Goal: Task Accomplishment & Management: Manage account settings

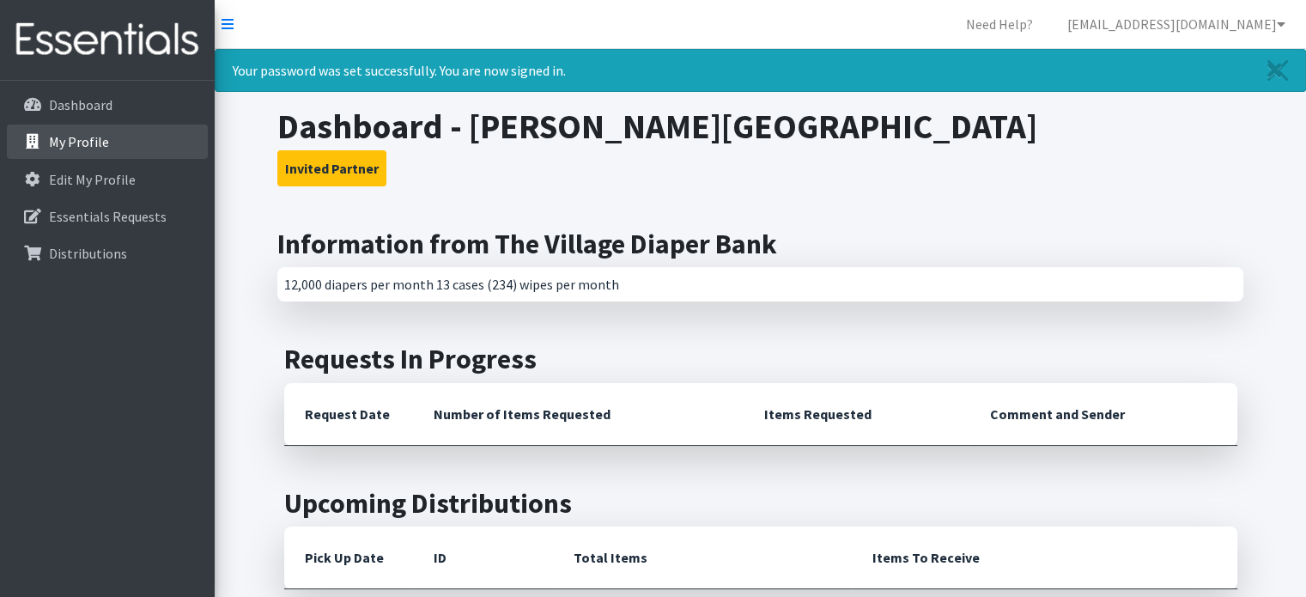
click at [73, 145] on p "My Profile" at bounding box center [79, 141] width 60 height 17
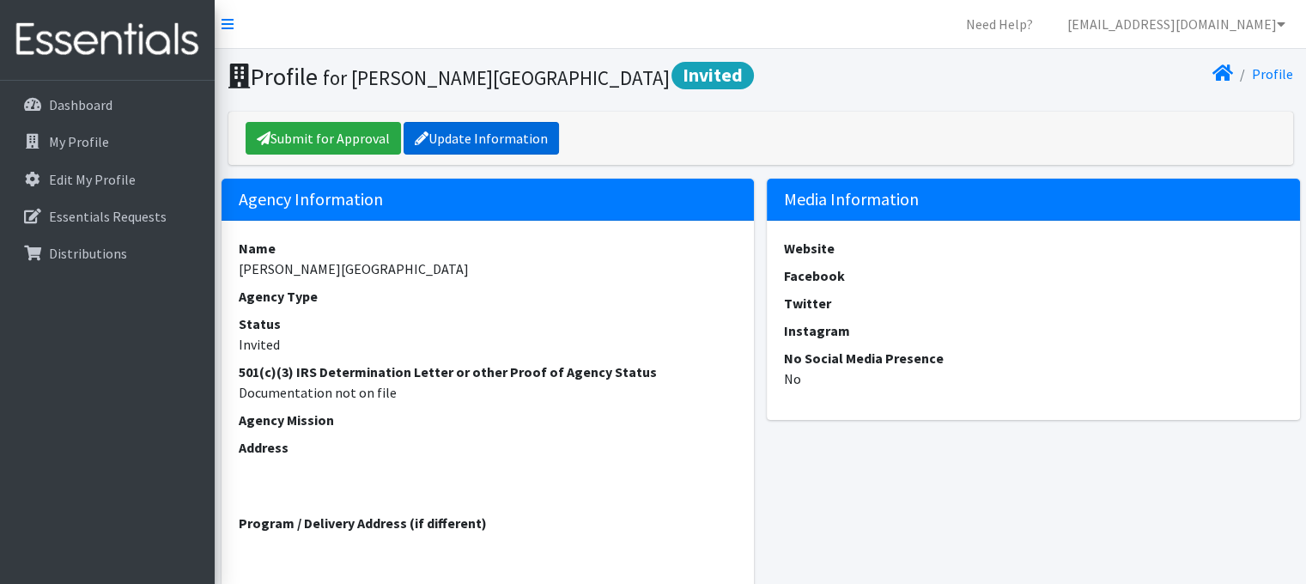
click at [472, 143] on link "Update Information" at bounding box center [481, 138] width 155 height 33
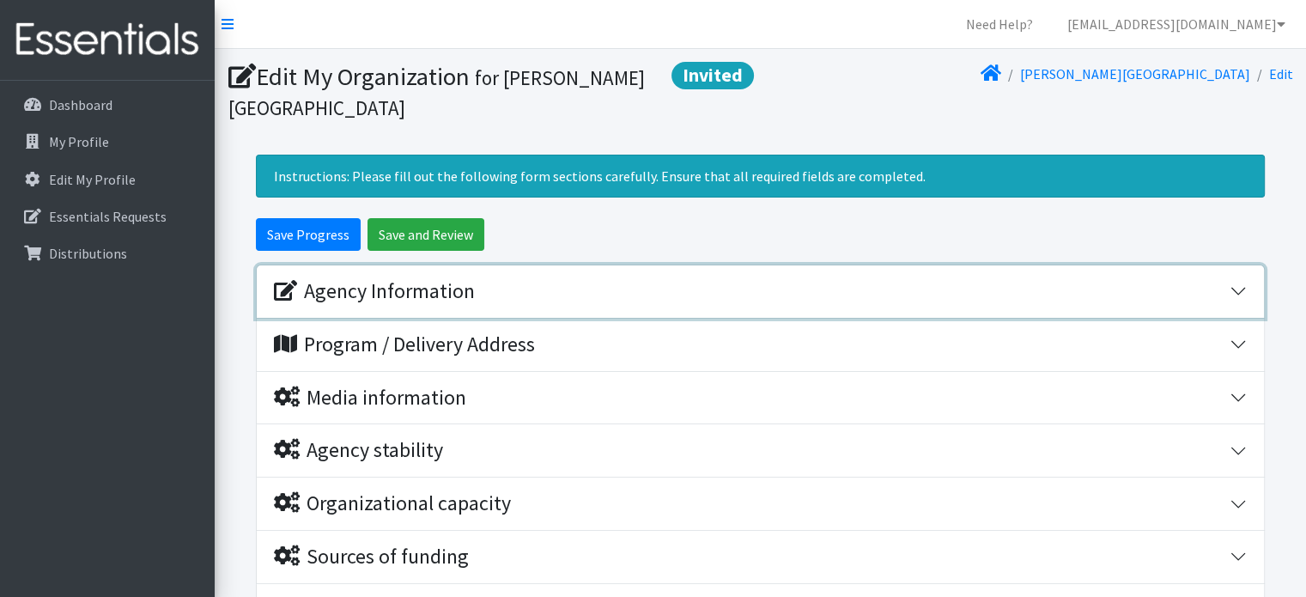
click at [392, 284] on div "Agency Information" at bounding box center [374, 291] width 201 height 25
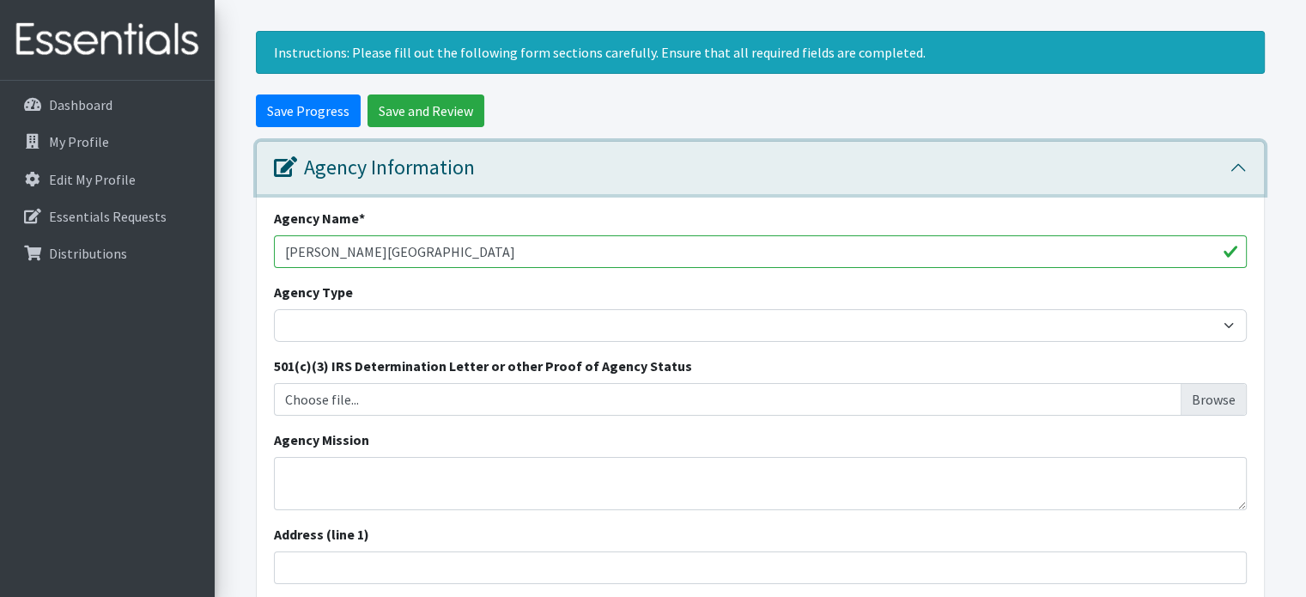
scroll to position [148, 0]
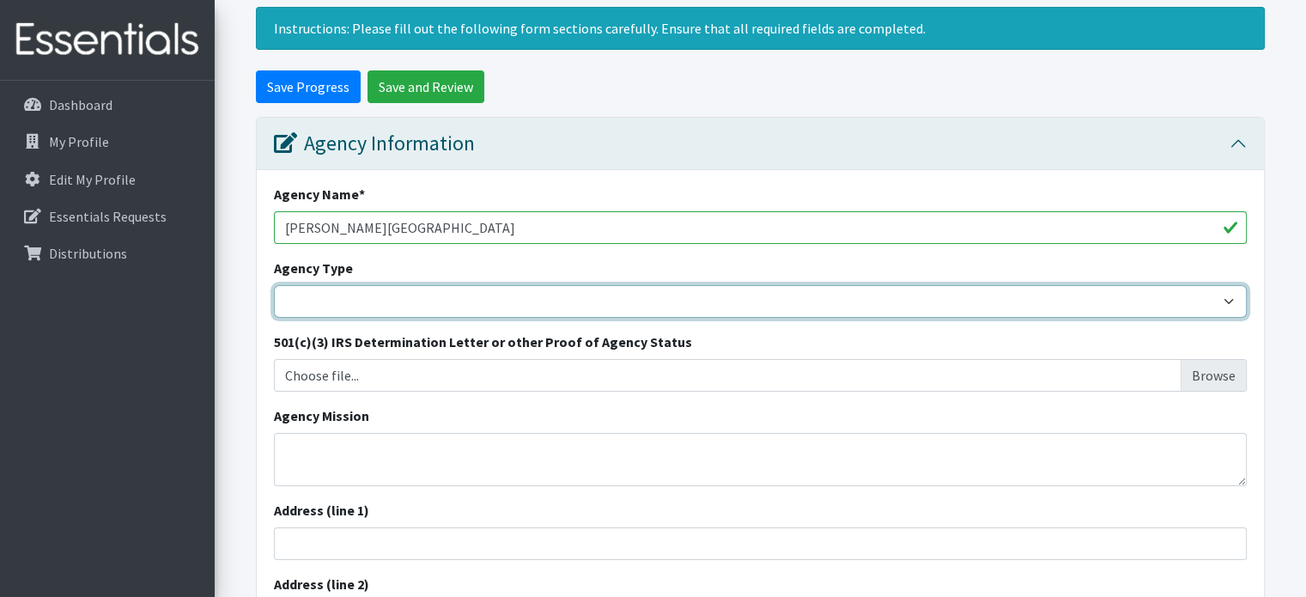
click at [396, 303] on select "Basic Needs Bank Career technical training Child abuse resource center Church o…" at bounding box center [760, 301] width 973 height 33
select select "food"
click at [274, 285] on select "Basic Needs Bank Career technical training Child abuse resource center Church o…" at bounding box center [760, 301] width 973 height 33
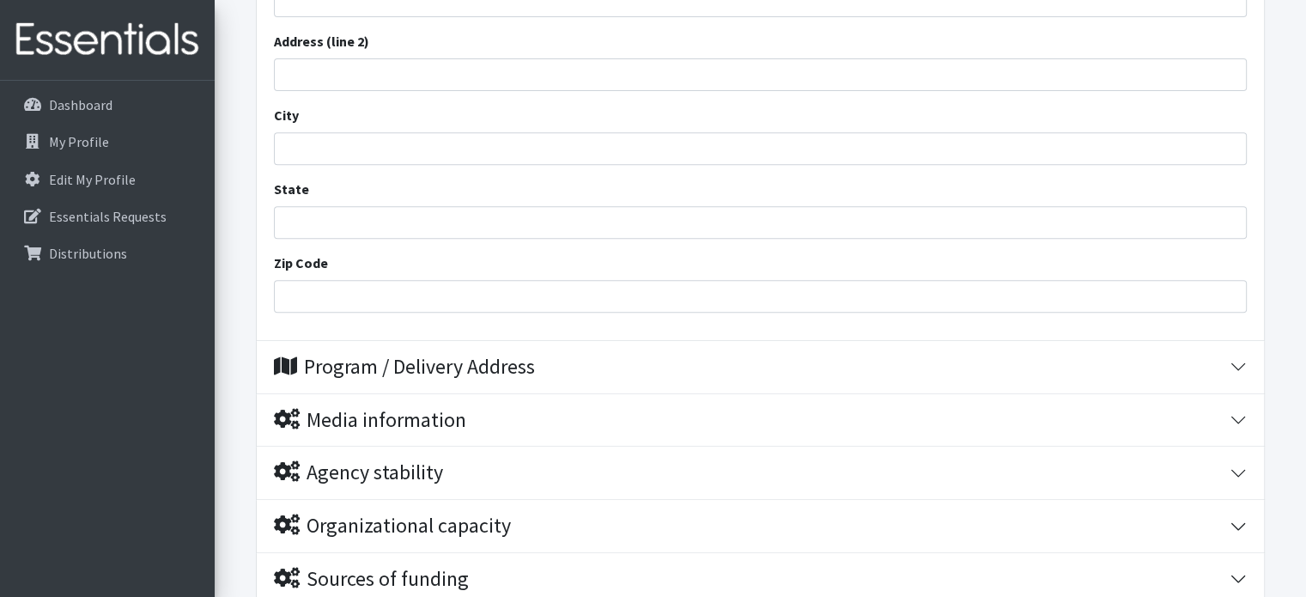
scroll to position [690, 0]
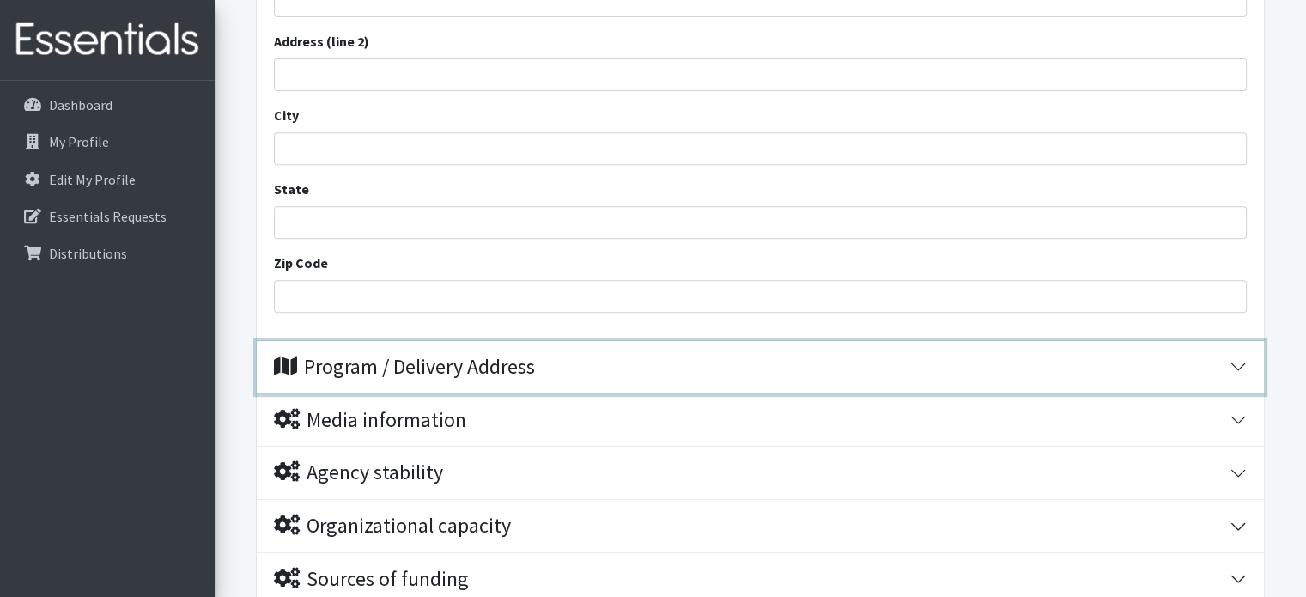
click at [442, 357] on div "Program / Delivery Address" at bounding box center [404, 367] width 261 height 25
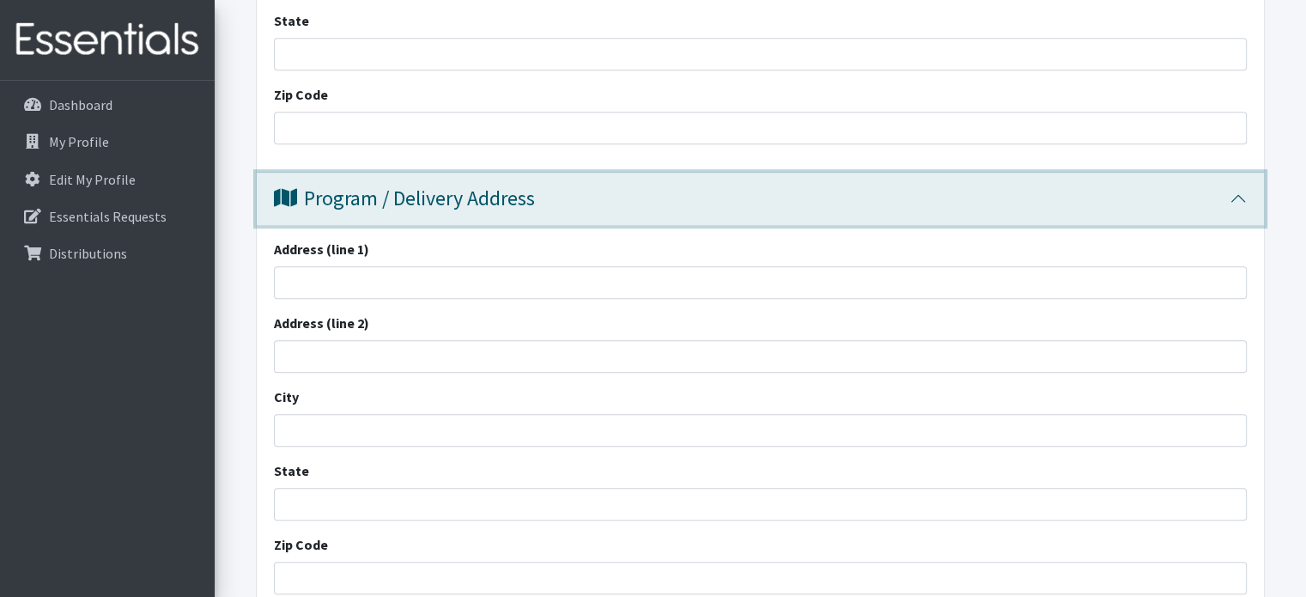
scroll to position [860, 0]
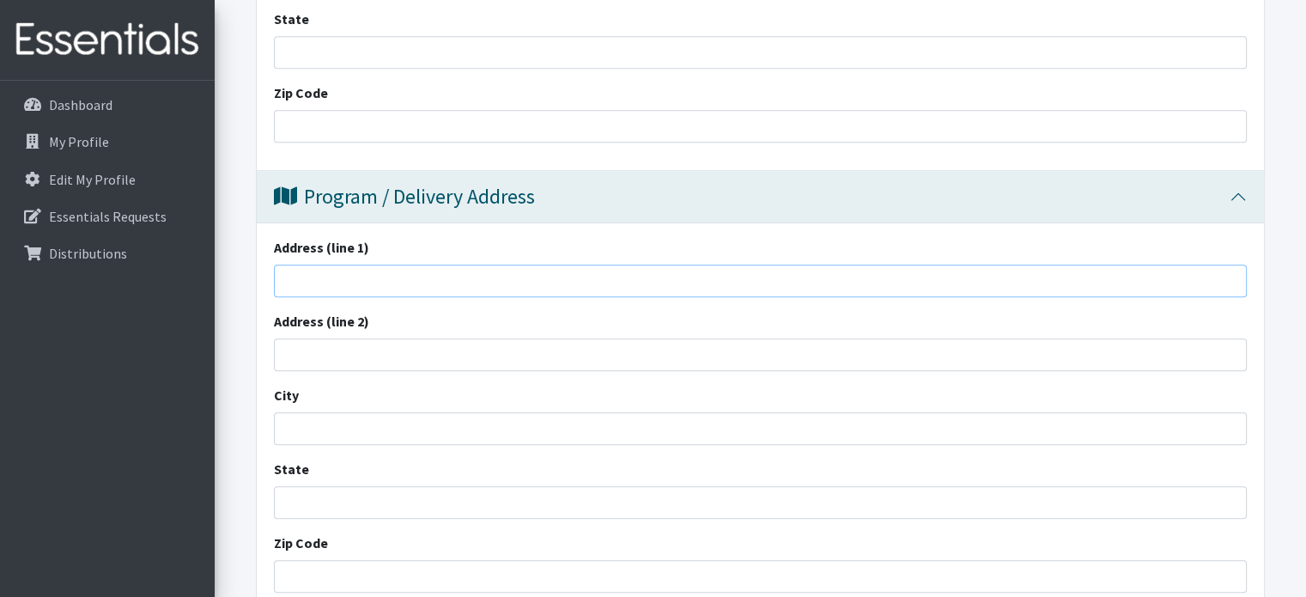
click at [437, 281] on input "Address (line 1)" at bounding box center [760, 280] width 973 height 33
type input "[STREET_ADDRESS]"
click at [382, 428] on input "City" at bounding box center [760, 428] width 973 height 33
type input "[GEOGRAPHIC_DATA]"
type input "[US_STATE]"
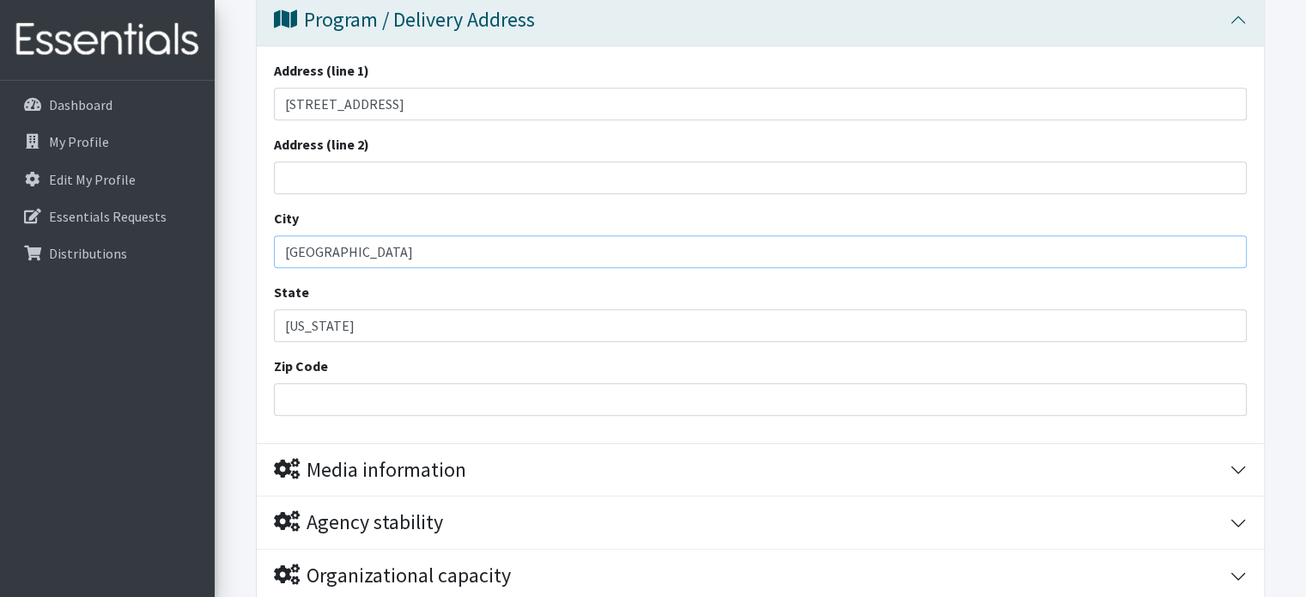
scroll to position [1037, 0]
click at [364, 406] on input "Zip Code" at bounding box center [760, 399] width 973 height 33
type input "53704"
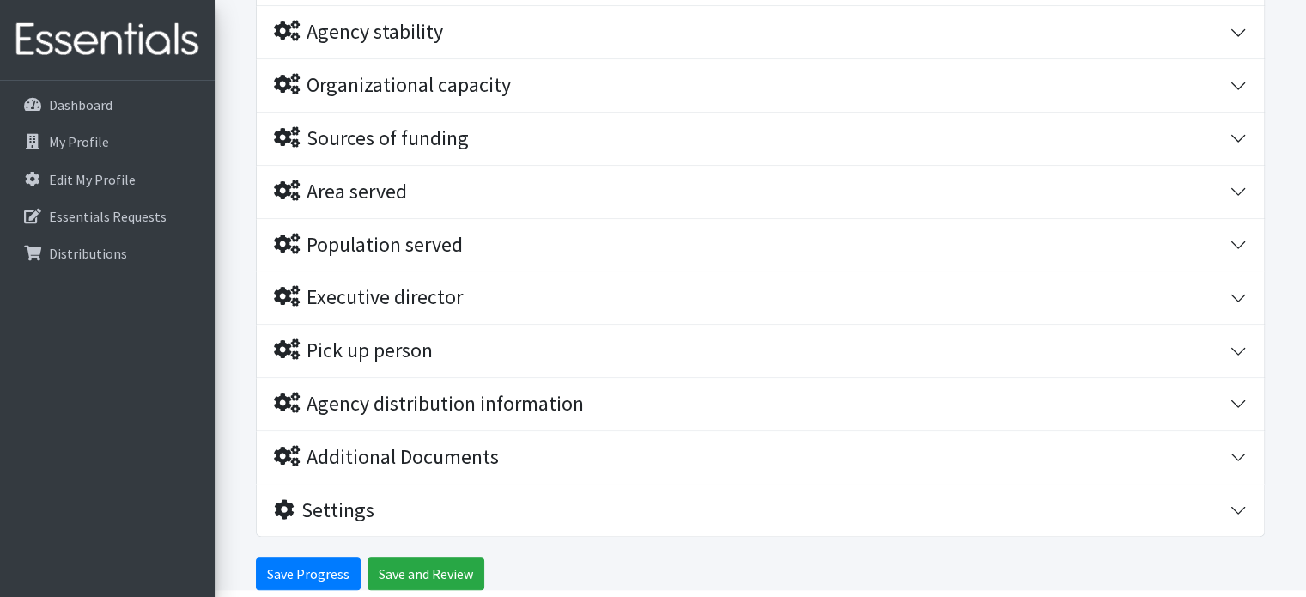
scroll to position [1528, 0]
click at [326, 571] on input "Save Progress" at bounding box center [308, 572] width 105 height 33
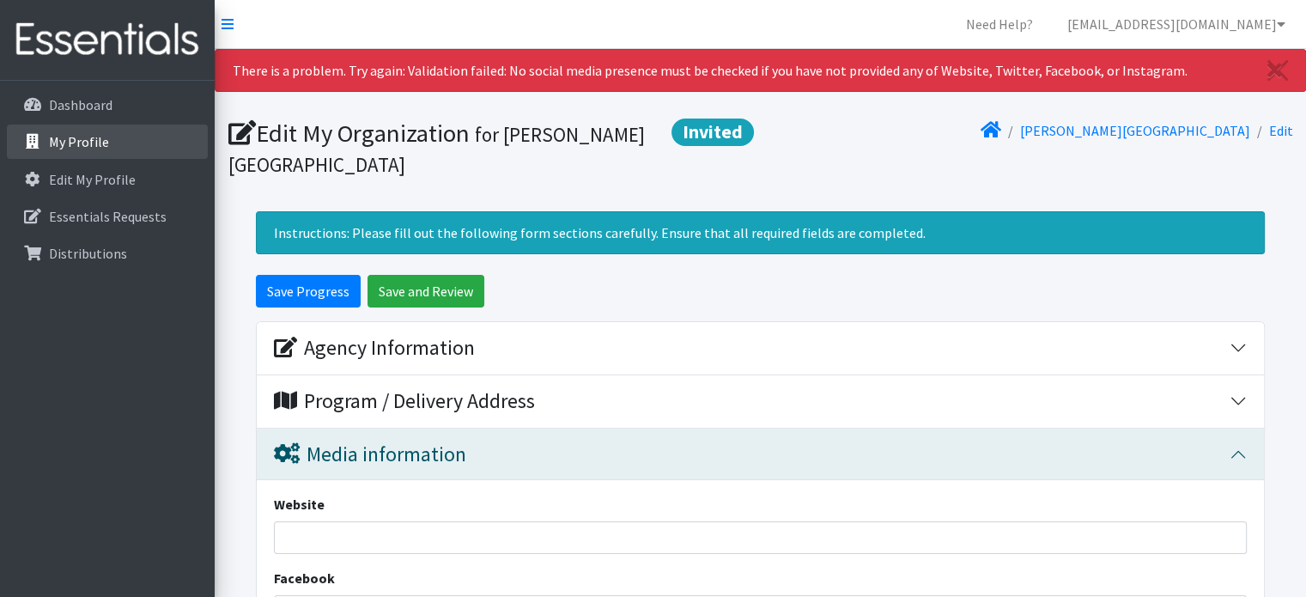
click at [55, 151] on link "My Profile" at bounding box center [107, 141] width 201 height 34
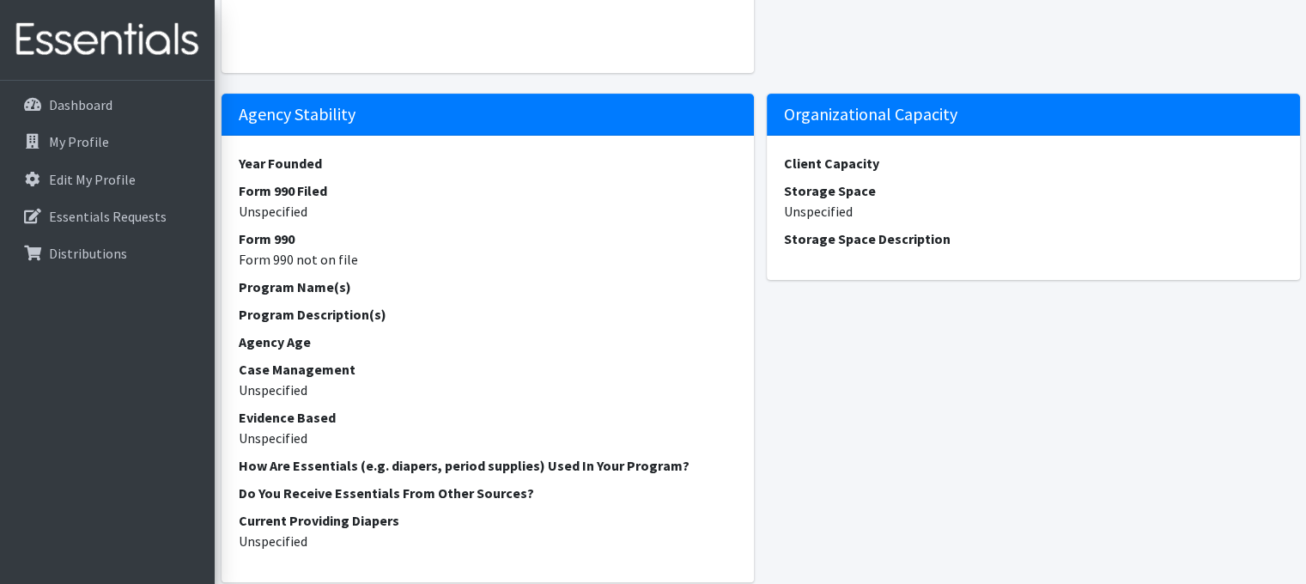
scroll to position [525, 0]
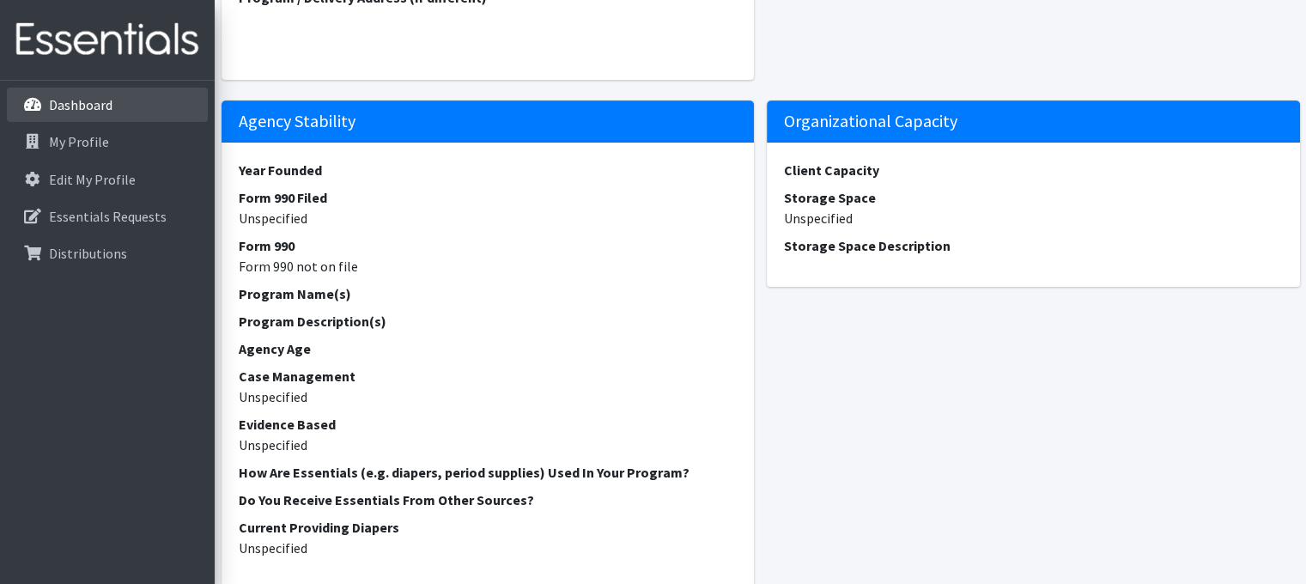
click at [74, 109] on p "Dashboard" at bounding box center [81, 104] width 64 height 17
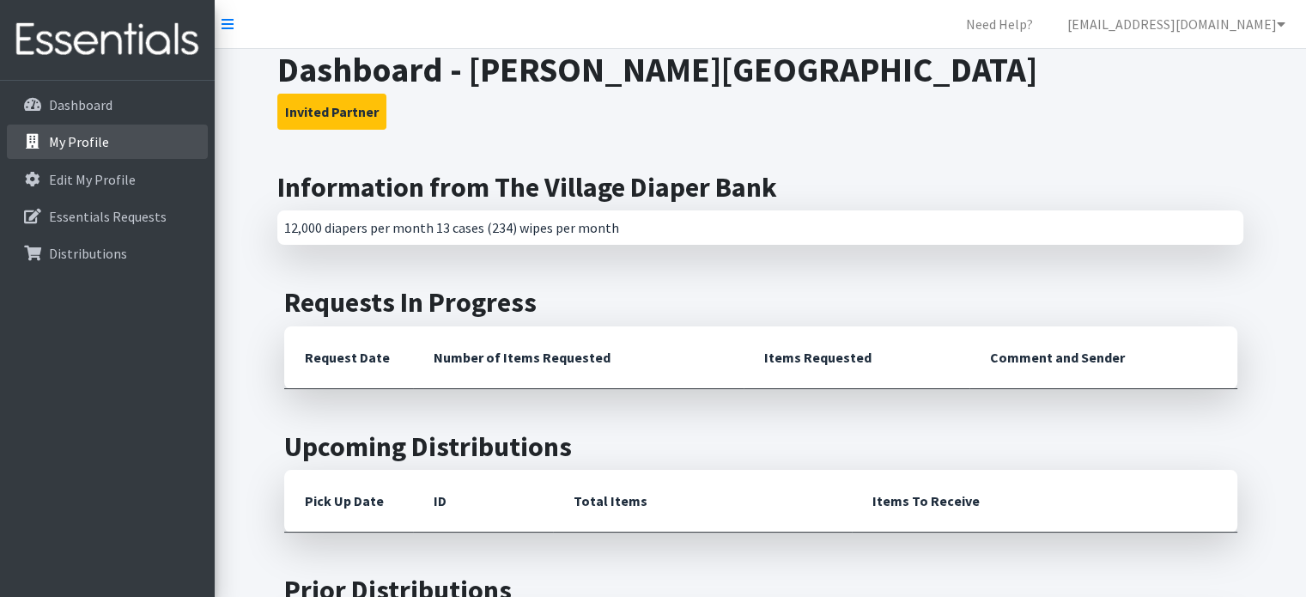
click at [61, 154] on link "My Profile" at bounding box center [107, 141] width 201 height 34
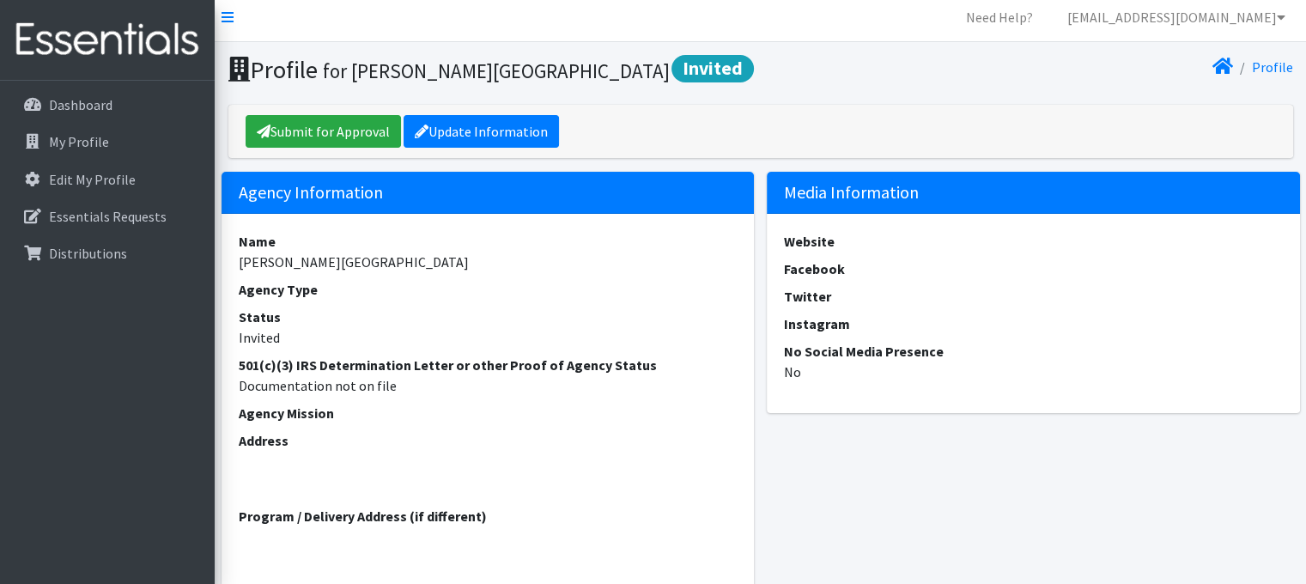
scroll to position [5, 0]
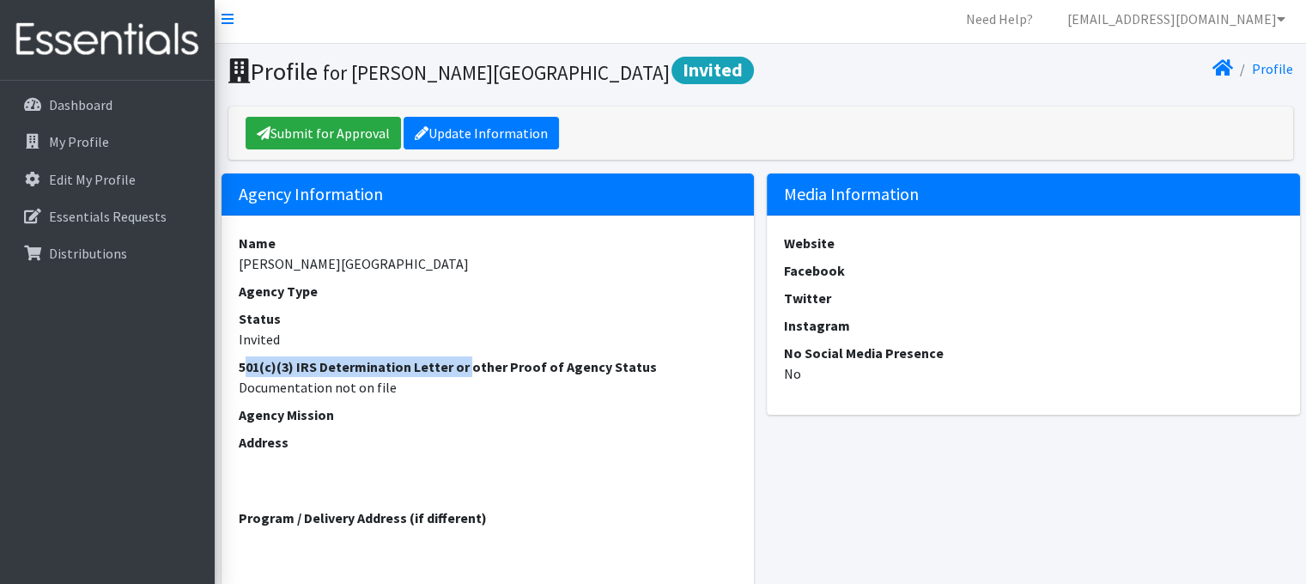
drag, startPoint x: 242, startPoint y: 366, endPoint x: 467, endPoint y: 362, distance: 225.0
click at [467, 362] on dt "501(c)(3) IRS Determination Letter or other Proof of Agency Status" at bounding box center [488, 366] width 499 height 21
click at [258, 379] on dd "Documentation not on file" at bounding box center [488, 387] width 499 height 21
drag, startPoint x: 242, startPoint y: 367, endPoint x: 361, endPoint y: 373, distance: 119.5
click at [361, 373] on dt "501(c)(3) IRS Determination Letter or other Proof of Agency Status" at bounding box center [488, 366] width 499 height 21
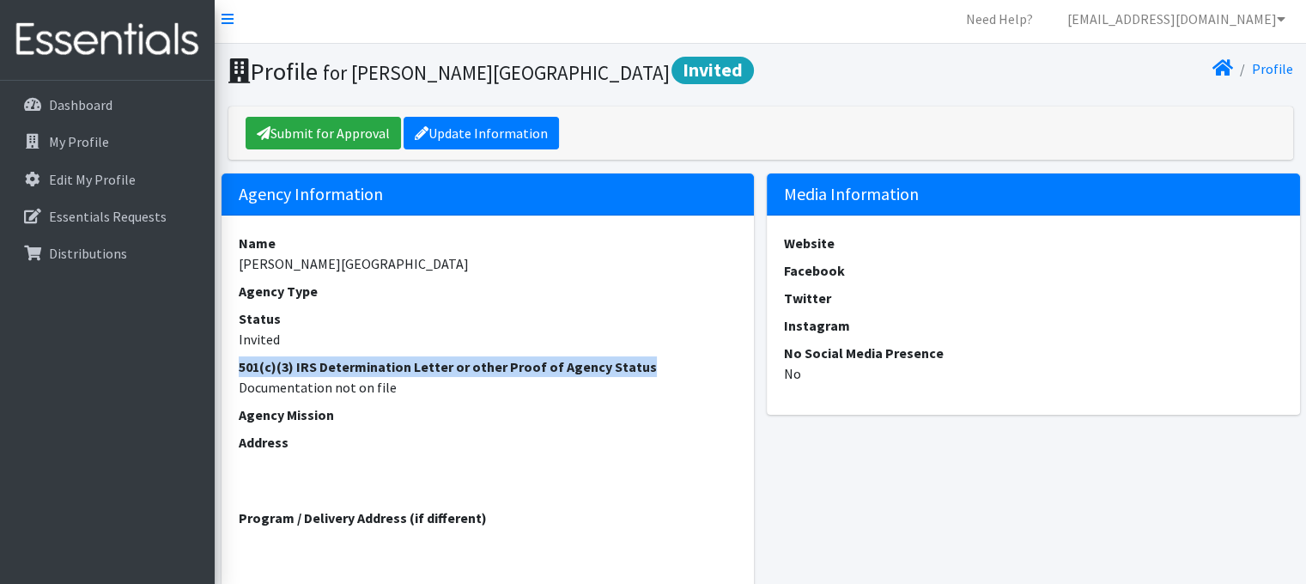
drag, startPoint x: 634, startPoint y: 368, endPoint x: 228, endPoint y: 367, distance: 405.3
click at [228, 367] on div "Name [PERSON_NAME][GEOGRAPHIC_DATA] Agency Type Status Invited 501(c)(3) IRS De…" at bounding box center [488, 408] width 533 height 385
copy dt "501(c)(3) IRS Determination Letter or other Proof of Agency Status"
